Goal: Information Seeking & Learning: Learn about a topic

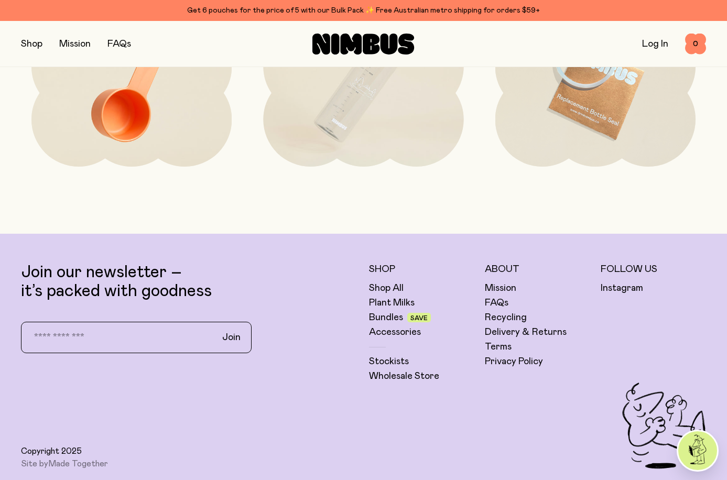
scroll to position [2412, 0]
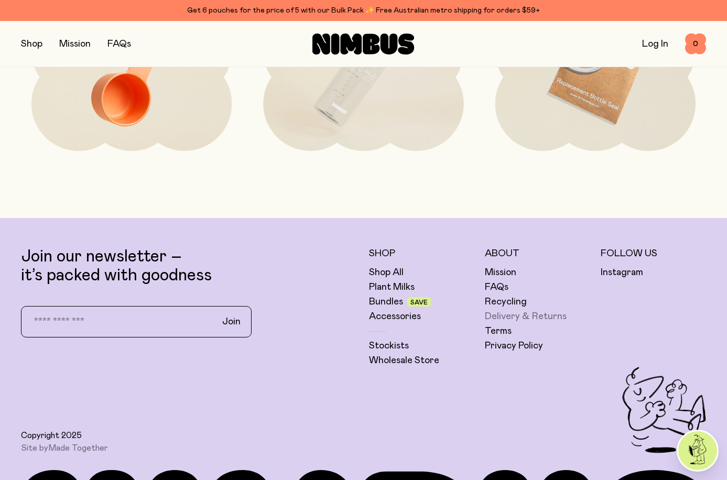
click at [524, 318] on link "Delivery & Returns" at bounding box center [526, 316] width 82 height 13
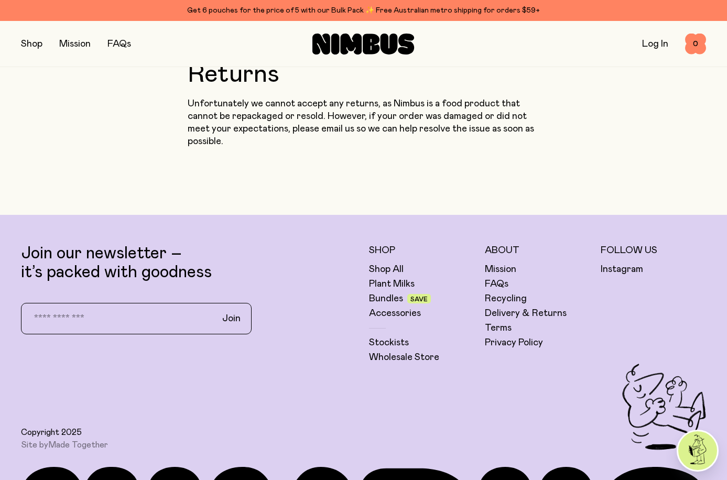
scroll to position [1101, 0]
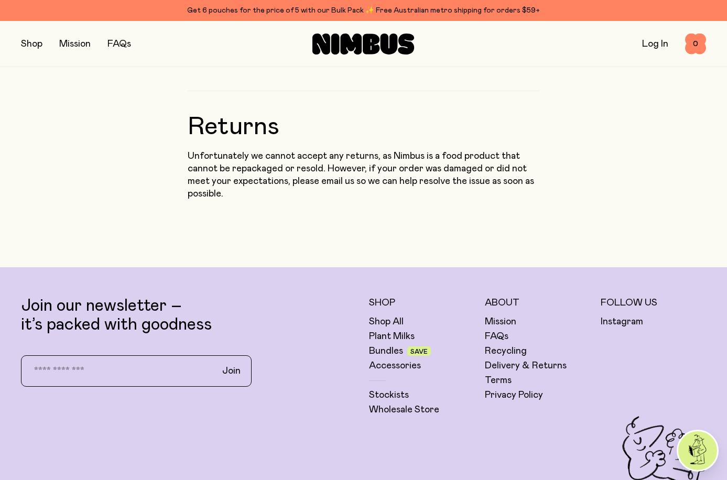
click at [656, 43] on link "Log In" at bounding box center [655, 43] width 26 height 9
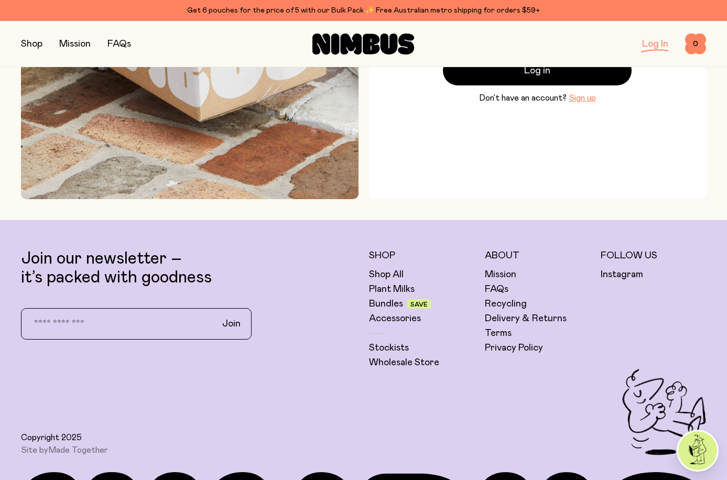
scroll to position [262, 0]
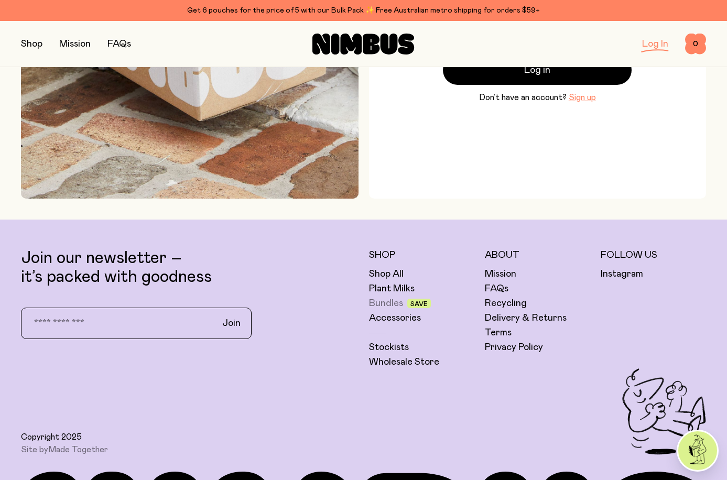
click at [395, 305] on link "Bundles" at bounding box center [386, 303] width 34 height 13
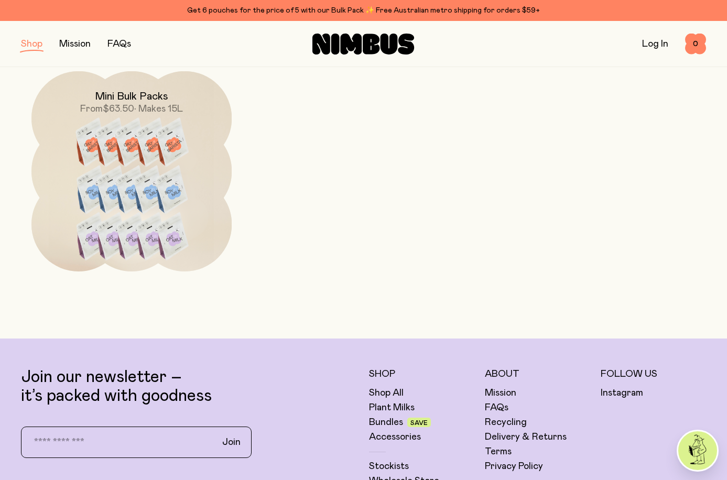
scroll to position [629, 0]
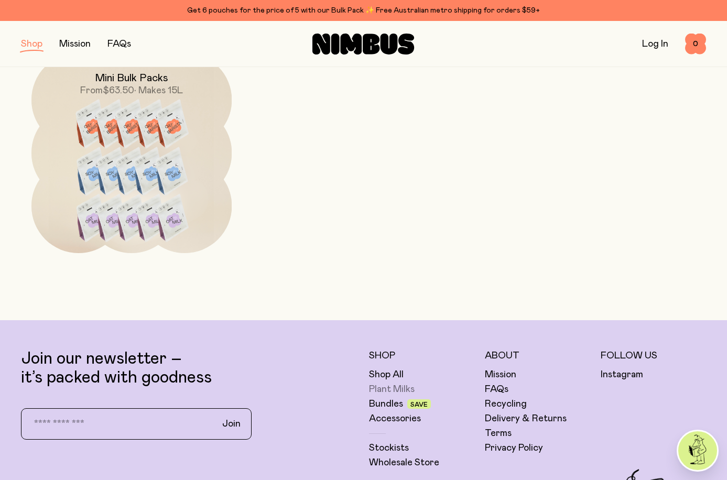
click at [394, 390] on link "Plant Milks" at bounding box center [392, 389] width 46 height 13
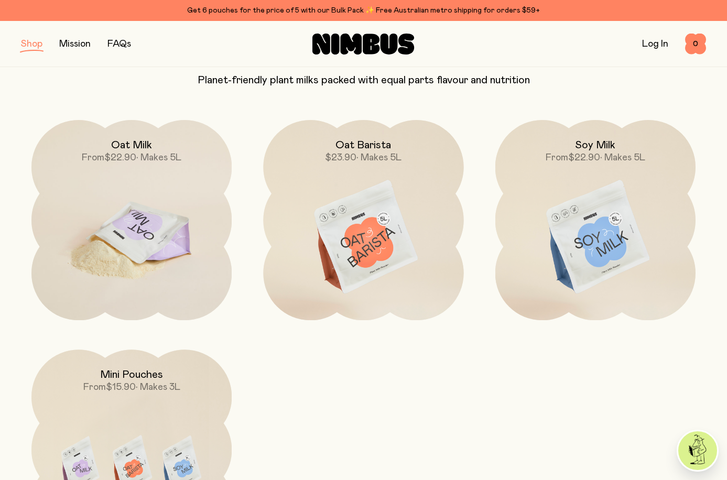
scroll to position [105, 0]
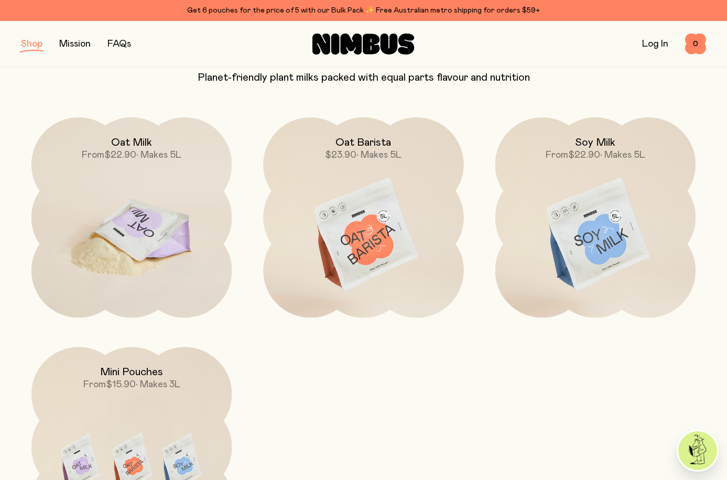
click at [192, 249] on img at bounding box center [131, 234] width 200 height 235
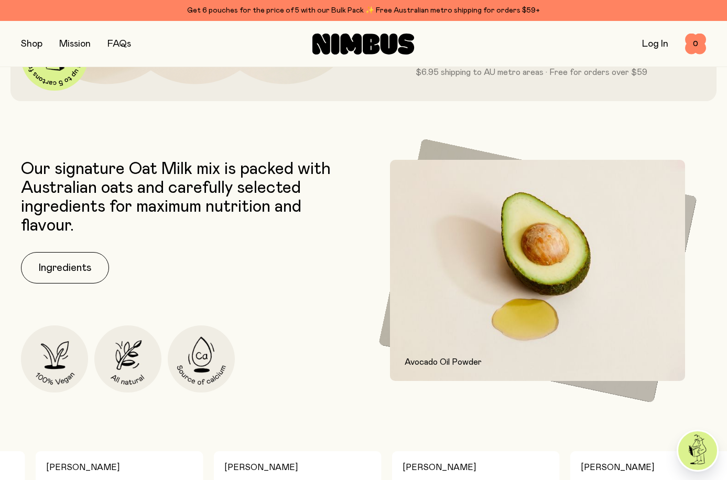
scroll to position [367, 0]
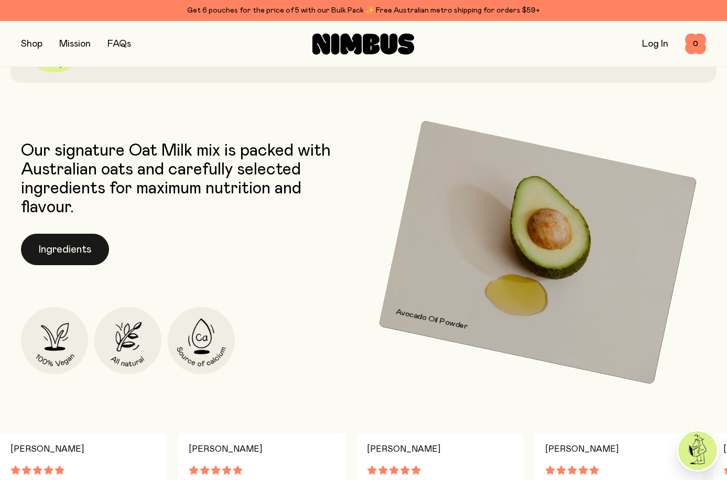
click at [100, 255] on button "Ingredients" at bounding box center [65, 249] width 88 height 31
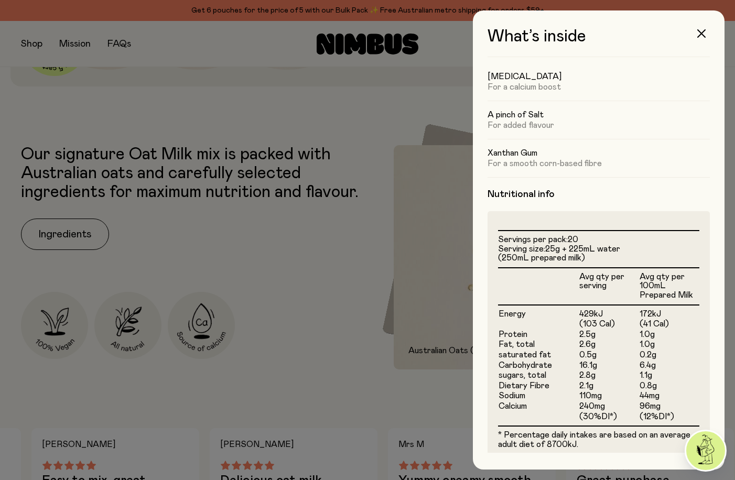
scroll to position [0, 0]
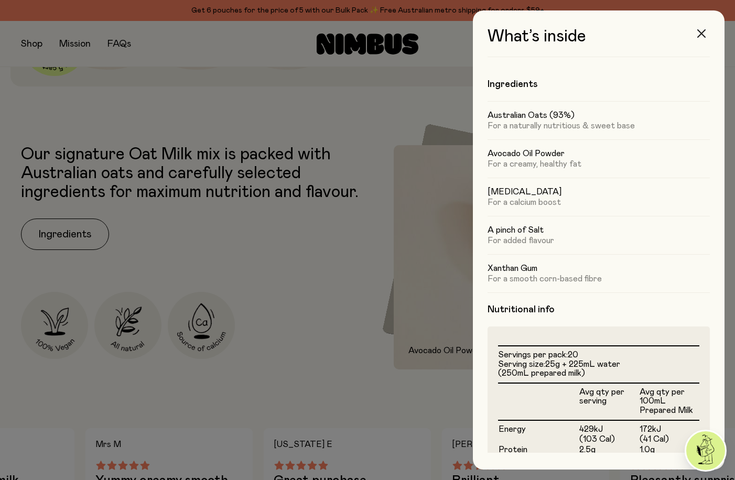
click at [701, 32] on icon "button" at bounding box center [701, 33] width 8 height 8
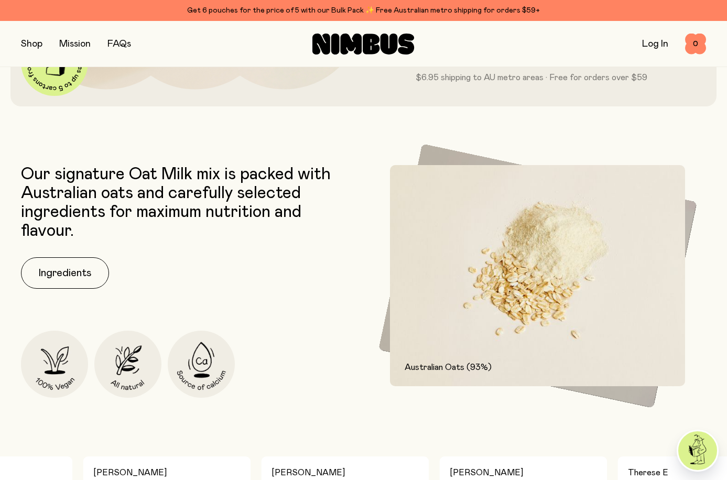
scroll to position [262, 0]
